Goal: Task Accomplishment & Management: Use online tool/utility

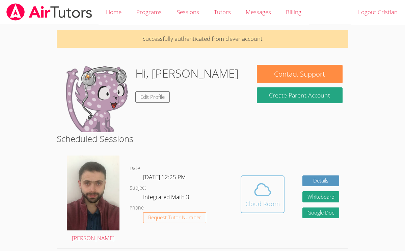
click at [272, 190] on span at bounding box center [262, 189] width 34 height 19
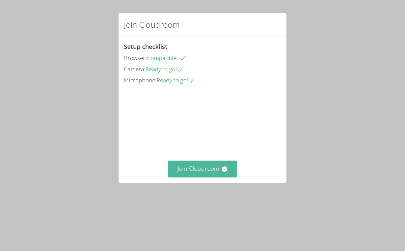
click at [229, 177] on button "Join Cloudroom" at bounding box center [202, 169] width 69 height 17
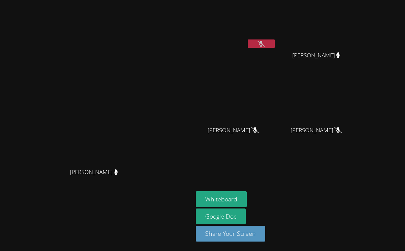
click at [316, 176] on aside "Cristian Lucero Jeshirey Torres Jeshirey Torres Joshua Franco Joshua Franco Ash…" at bounding box center [277, 125] width 169 height 251
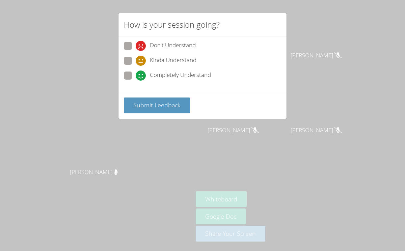
click at [136, 66] on span at bounding box center [136, 66] width 0 height 0
click at [136, 61] on input "Kinda Understand" at bounding box center [139, 60] width 6 height 6
radio input "true"
click at [174, 113] on div "Submit Feedback" at bounding box center [202, 105] width 168 height 27
click at [173, 105] on span "Submit Feedback" at bounding box center [156, 105] width 47 height 8
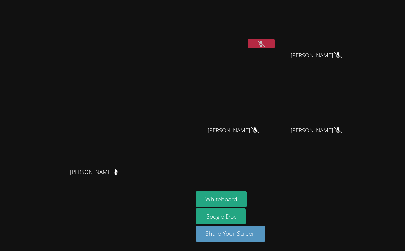
click at [275, 45] on button at bounding box center [261, 43] width 27 height 8
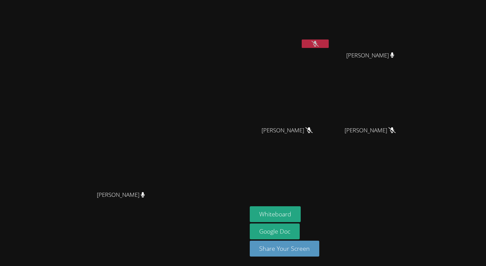
click at [329, 44] on button at bounding box center [315, 43] width 27 height 8
